Goal: Find specific page/section: Find specific page/section

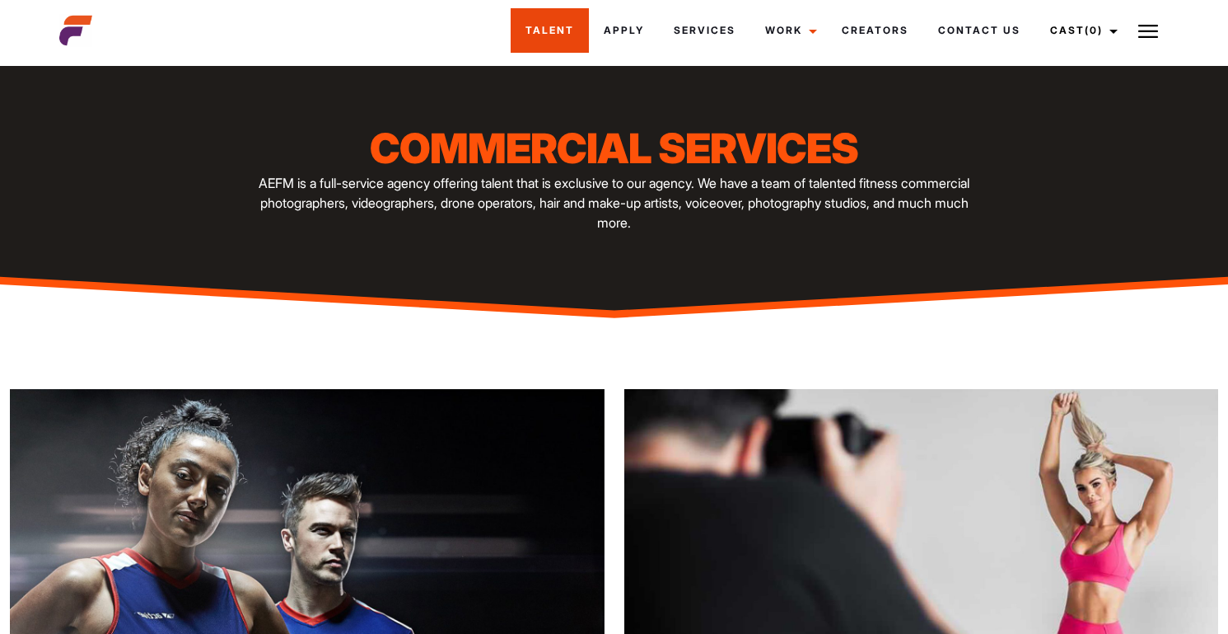
click at [558, 33] on link "Talent" at bounding box center [550, 30] width 78 height 44
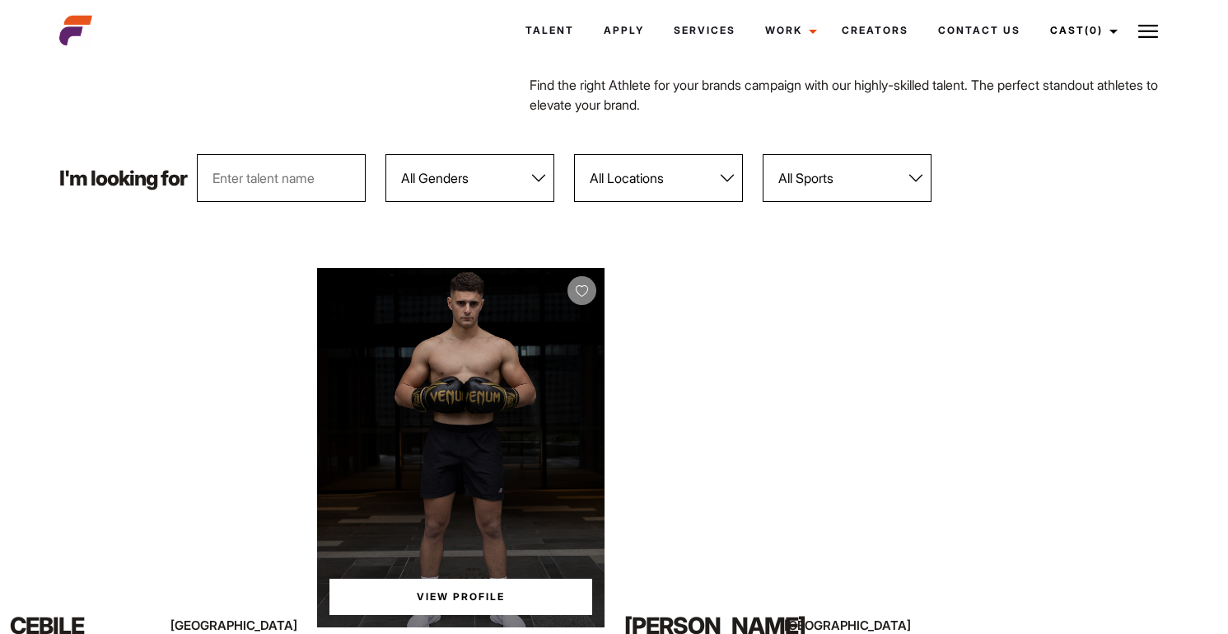
scroll to position [127, 0]
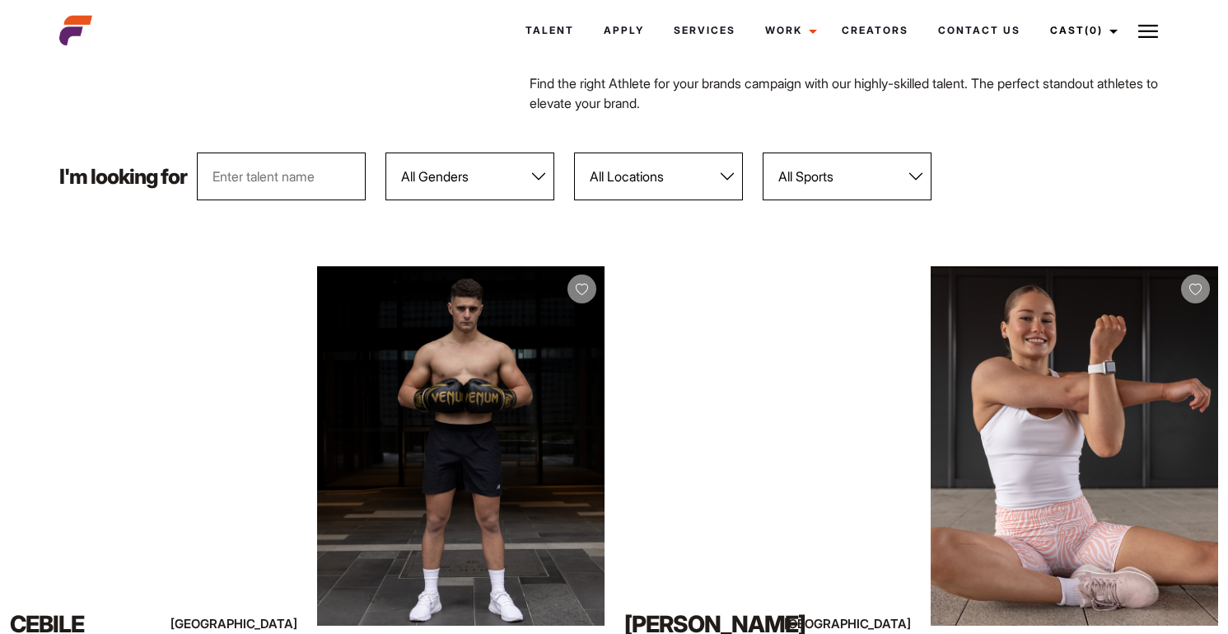
click at [496, 187] on select "All Genders Female Male" at bounding box center [470, 176] width 169 height 48
select select "104"
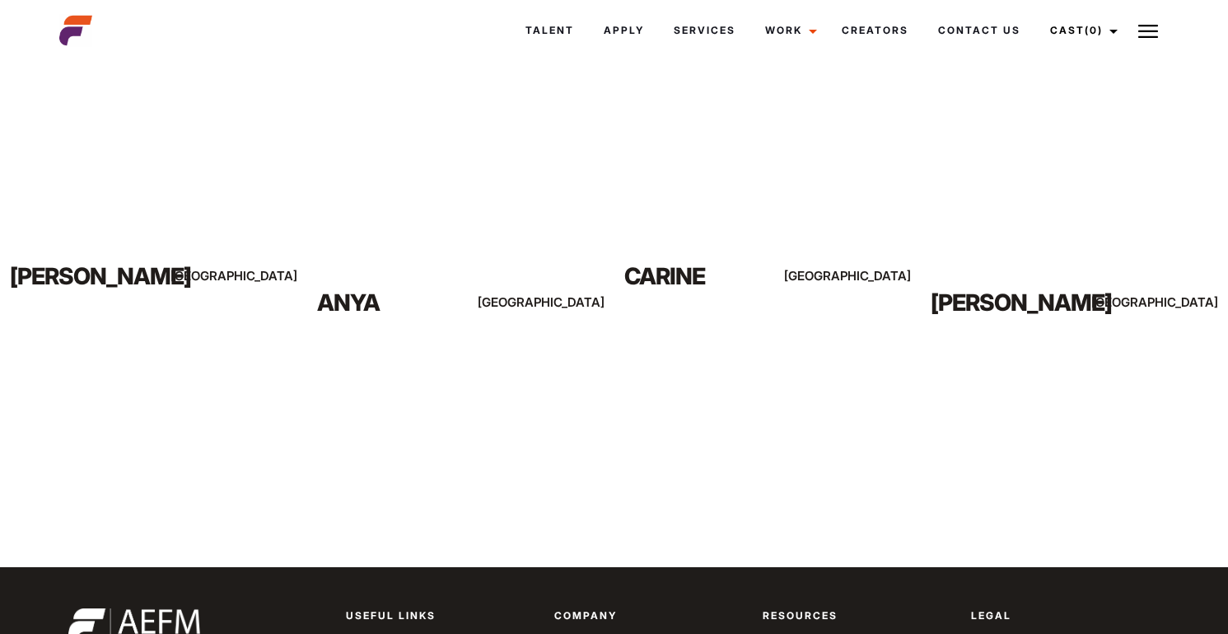
scroll to position [1446, 0]
